Goal: Task Accomplishment & Management: Manage account settings

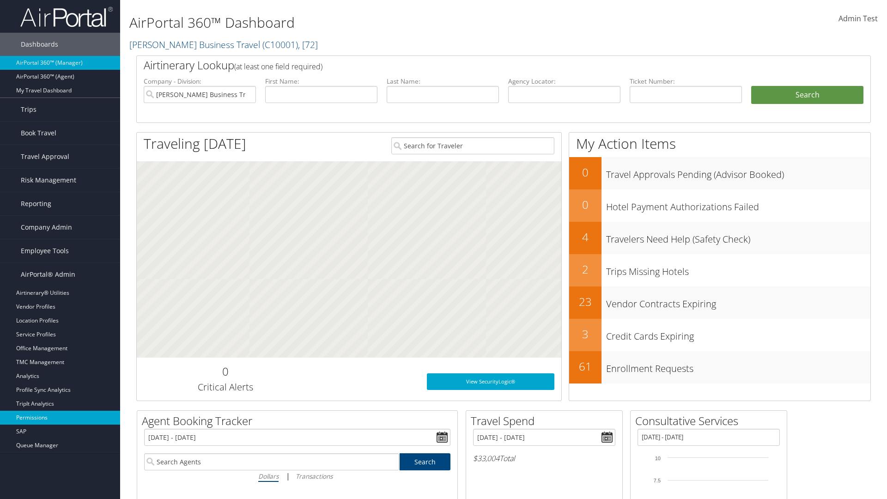
click at [60, 418] on link "Permissions" at bounding box center [60, 418] width 120 height 14
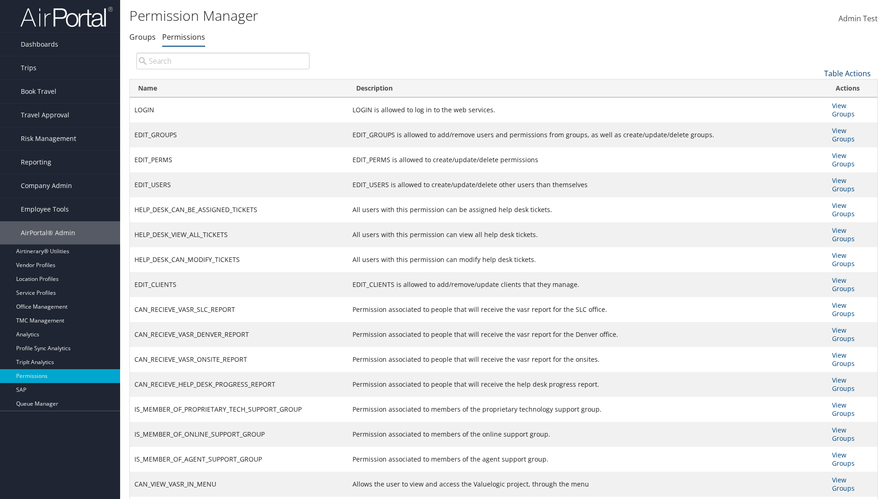
click at [847, 73] on link "Table Actions" at bounding box center [847, 73] width 47 height 10
click at [816, 119] on link "Column Visibility" at bounding box center [817, 119] width 122 height 16
click at [816, 88] on link "Name" at bounding box center [817, 89] width 122 height 16
